Goal: Find specific page/section: Find specific page/section

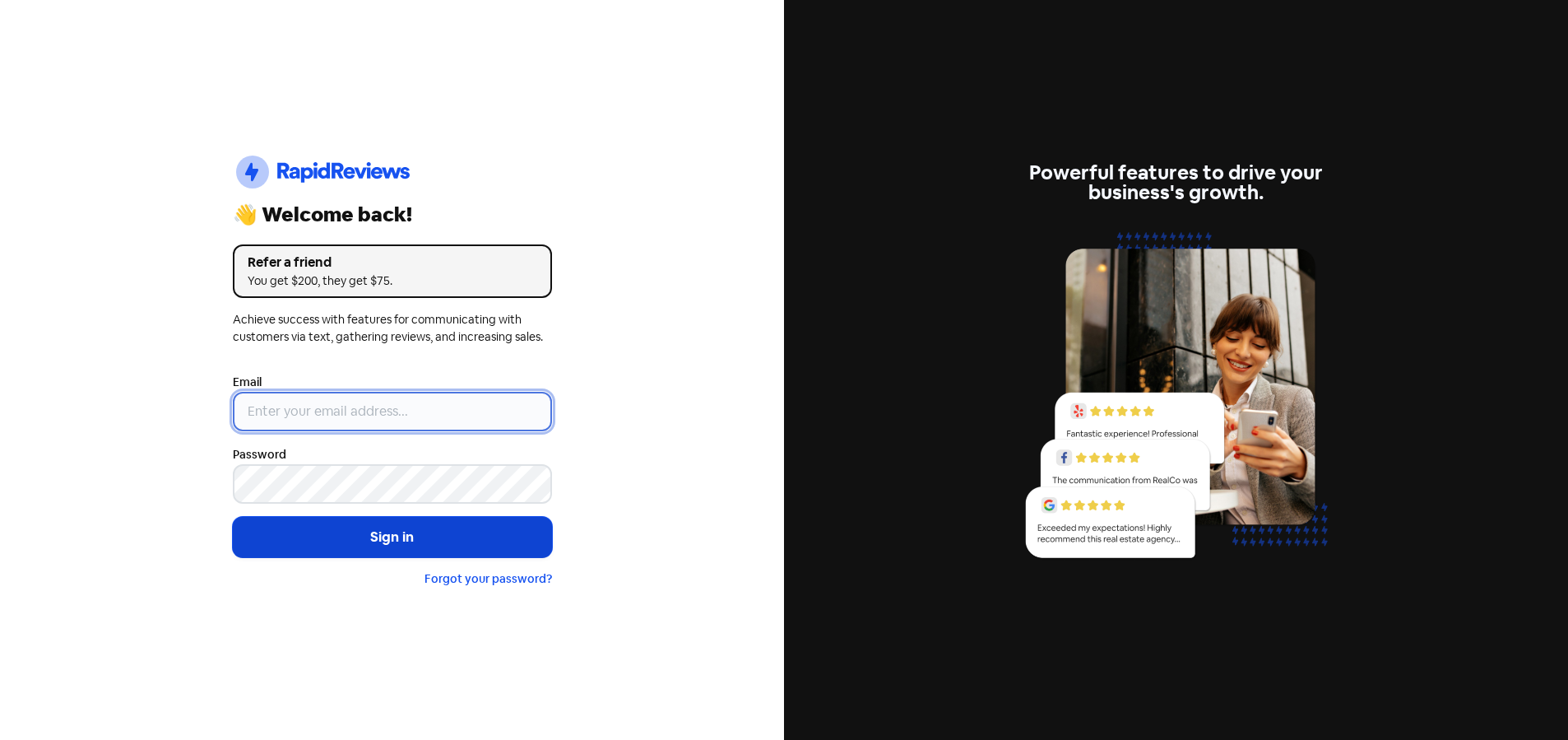
type input "[EMAIL_ADDRESS][DOMAIN_NAME]"
click at [380, 531] on button "Sign in" at bounding box center [392, 537] width 319 height 41
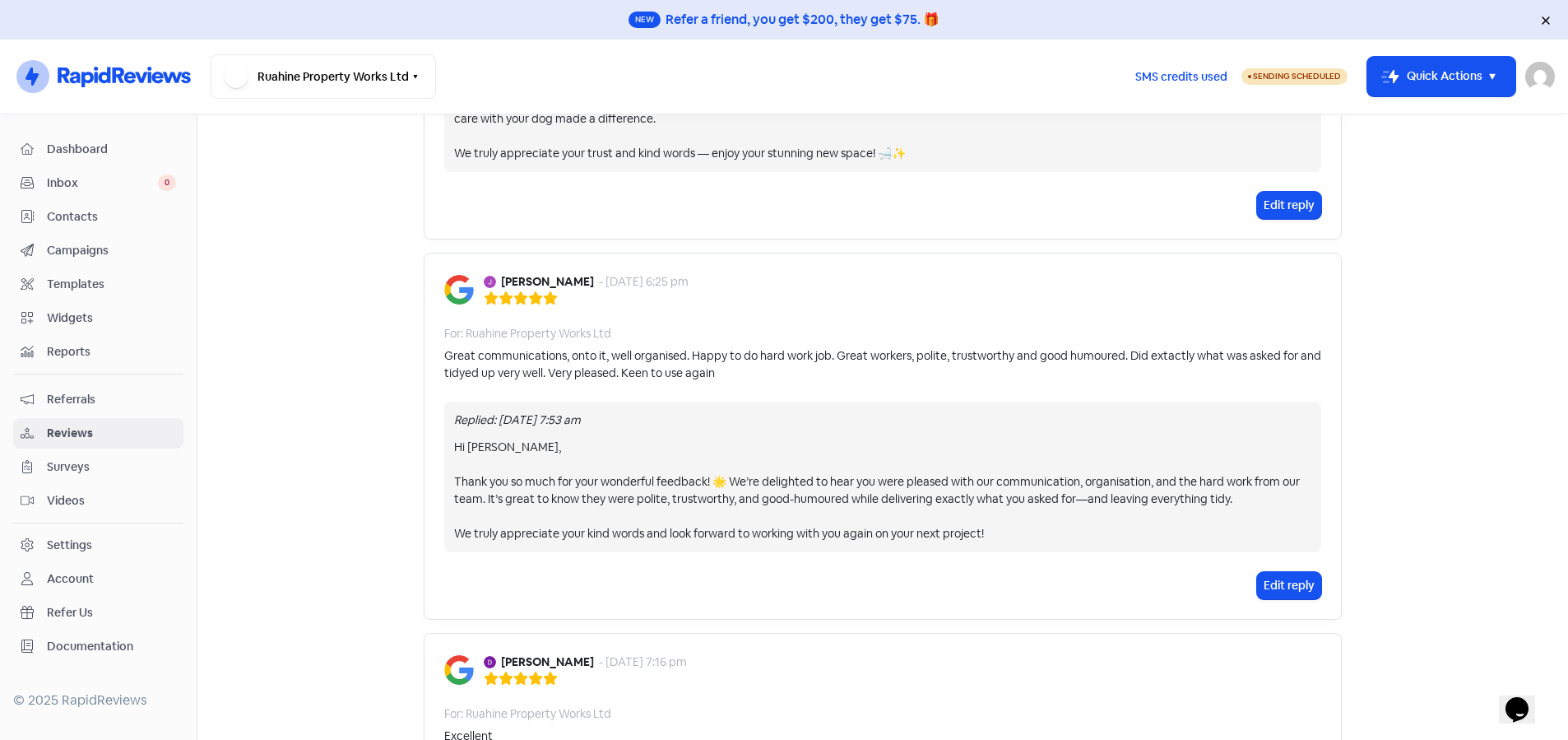
scroll to position [411, 0]
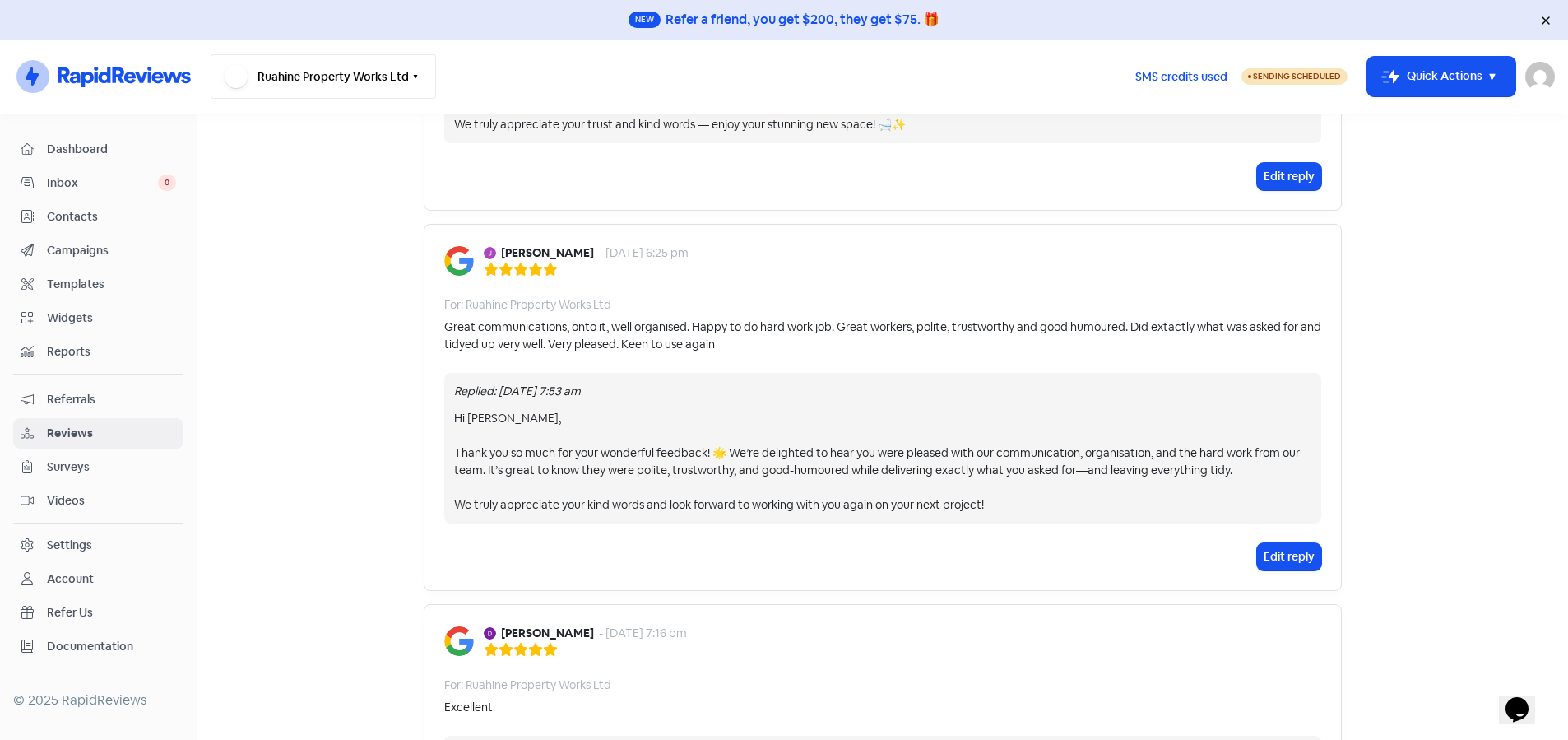
click at [407, 69] on button "Ruahine Property Works Ltd" at bounding box center [323, 77] width 226 height 45
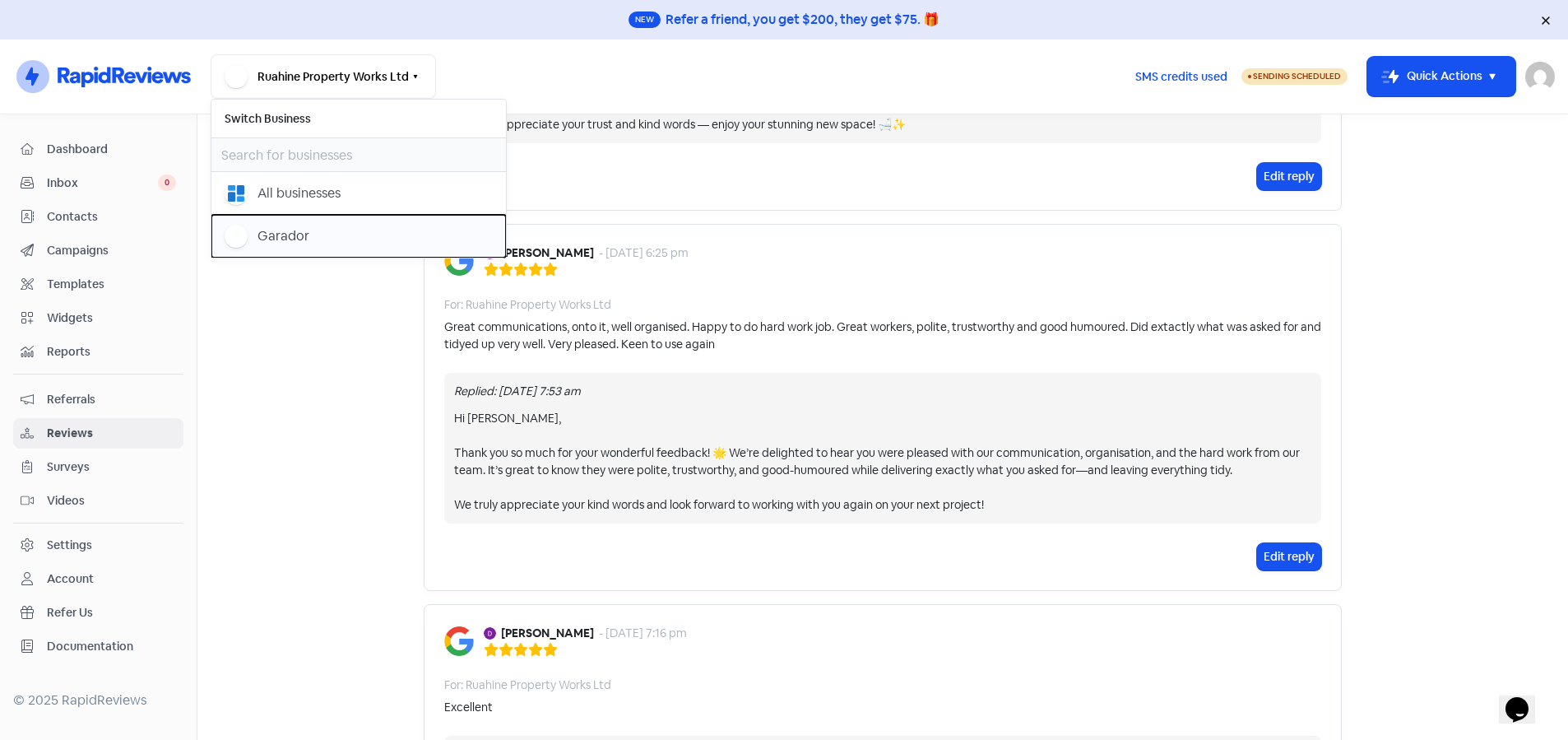
click at [293, 239] on div "Garador" at bounding box center [283, 236] width 52 height 20
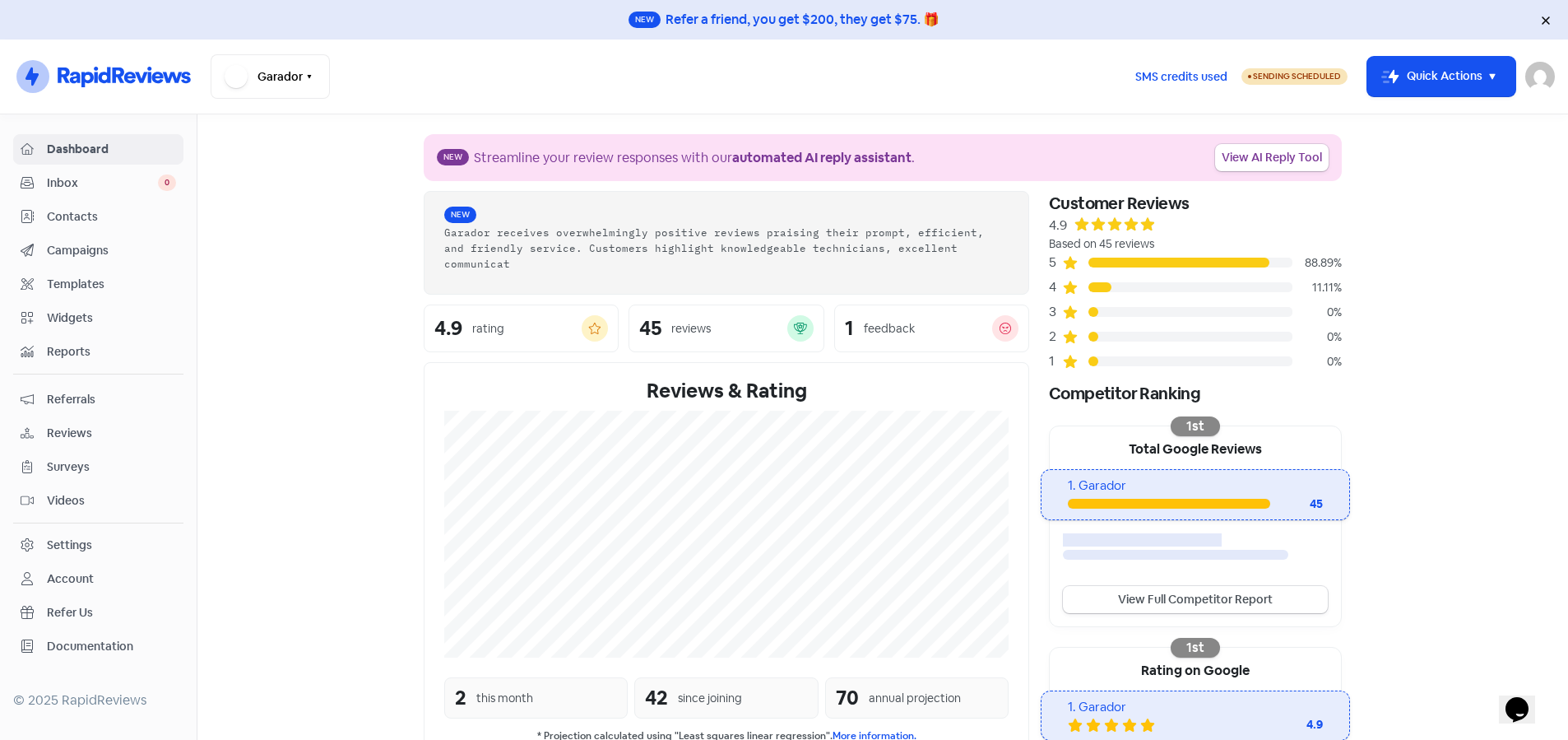
click at [67, 430] on span "Reviews" at bounding box center [111, 433] width 129 height 18
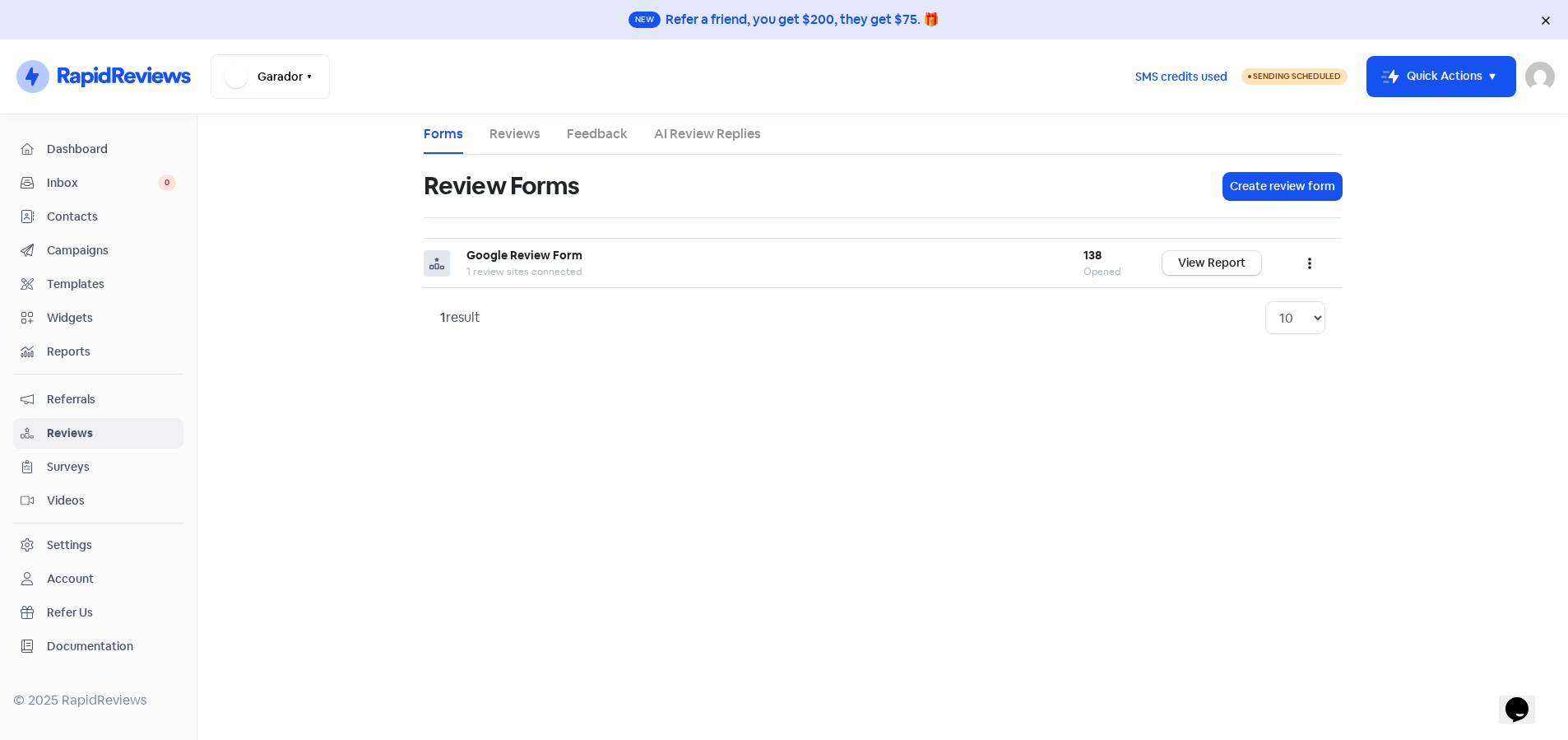
click at [500, 138] on link "Reviews" at bounding box center [515, 134] width 51 height 20
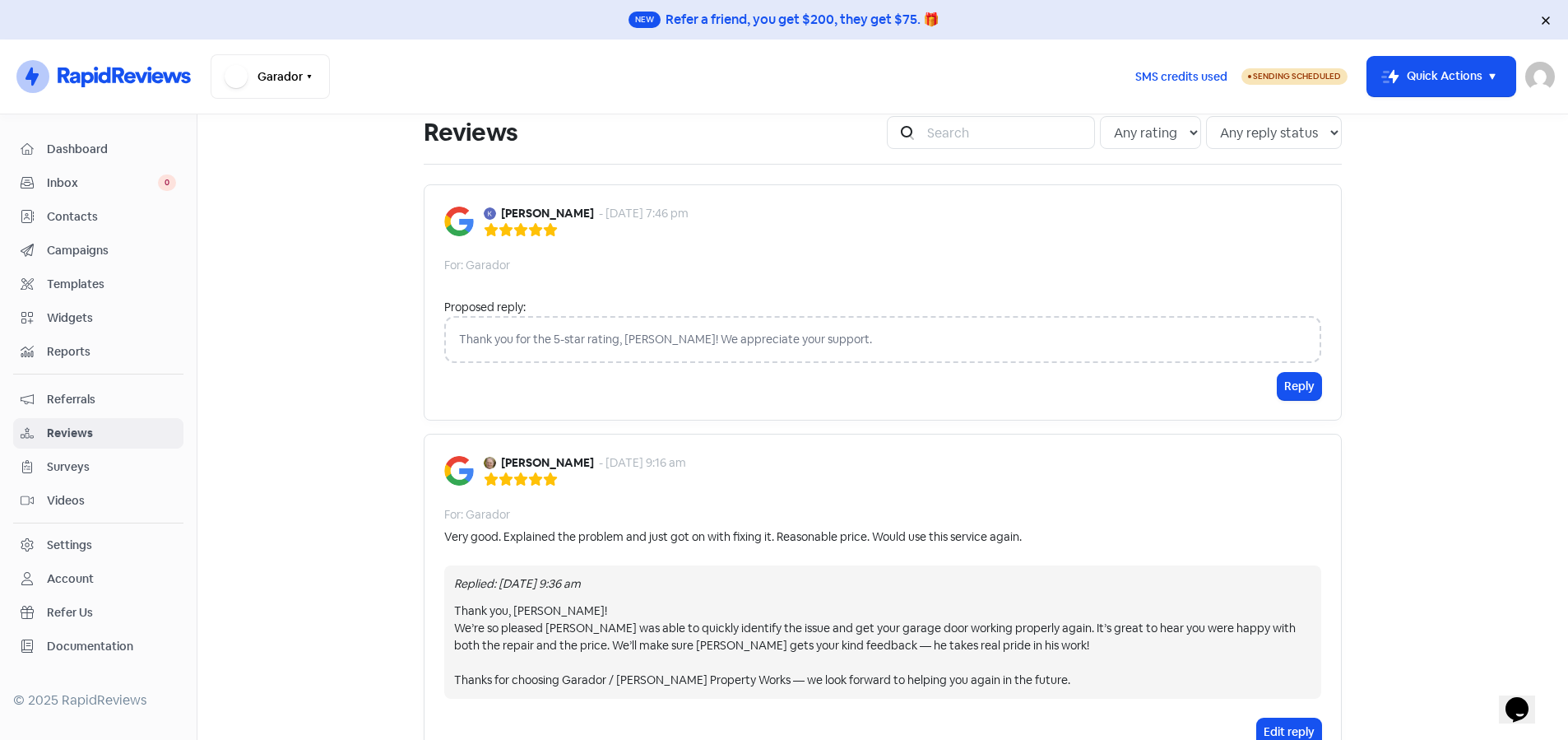
scroll to position [82, 0]
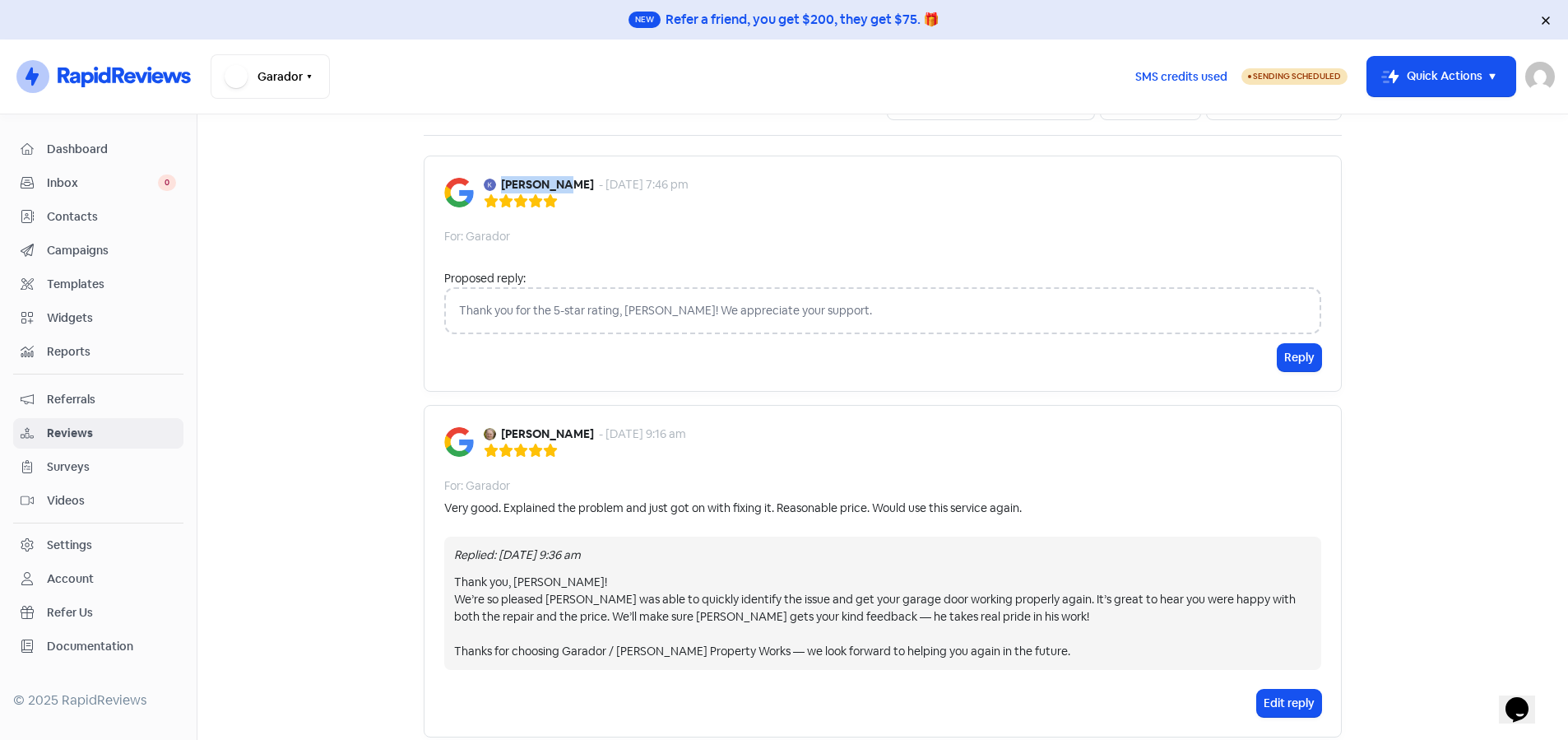
drag, startPoint x: 556, startPoint y: 184, endPoint x: 497, endPoint y: 178, distance: 59.3
click at [501, 178] on b "Keith Rowe" at bounding box center [547, 185] width 93 height 18
copy b "Keith Rowe"
